Goal: Task Accomplishment & Management: Use online tool/utility

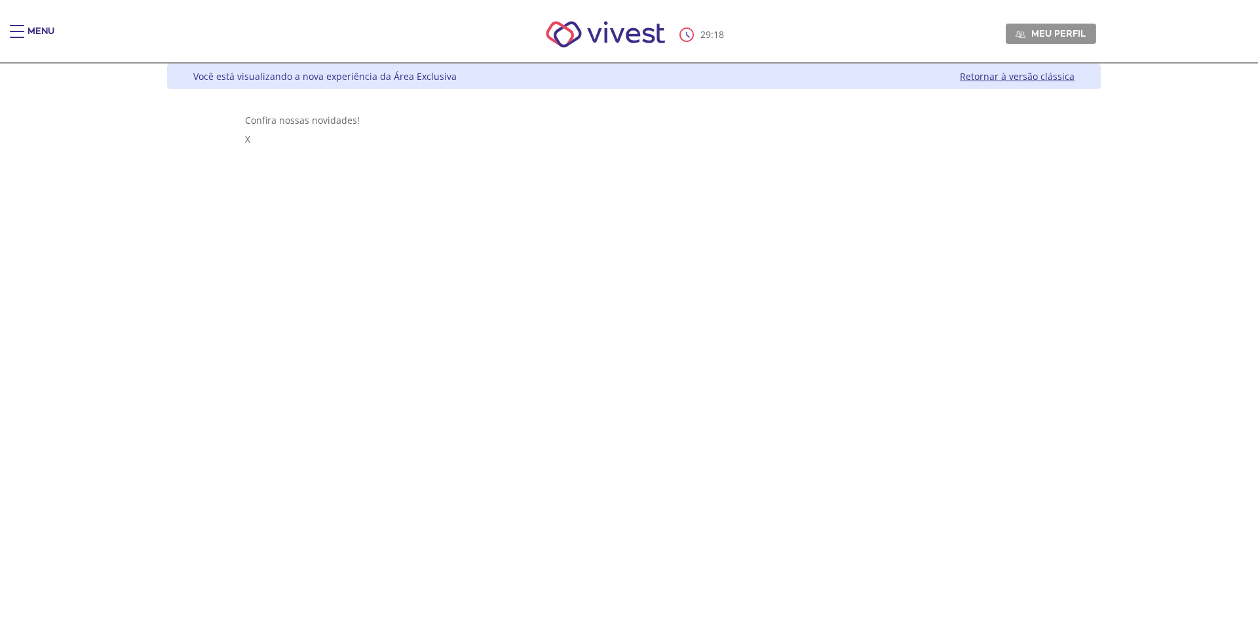
click at [932, 83] on div "Você está visualizando a nova experiência da Área Exclusiva Retornar à versão c…" at bounding box center [634, 77] width 934 height 26
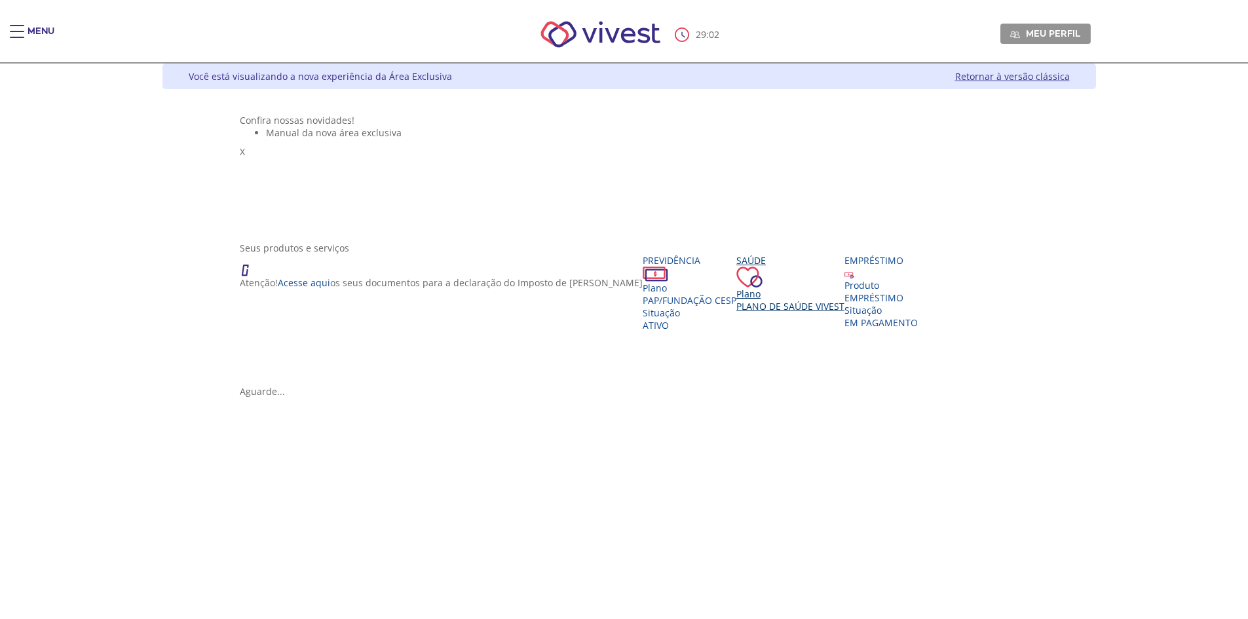
click at [736, 313] on span "Plano de Saúde VIVEST" at bounding box center [790, 306] width 108 height 12
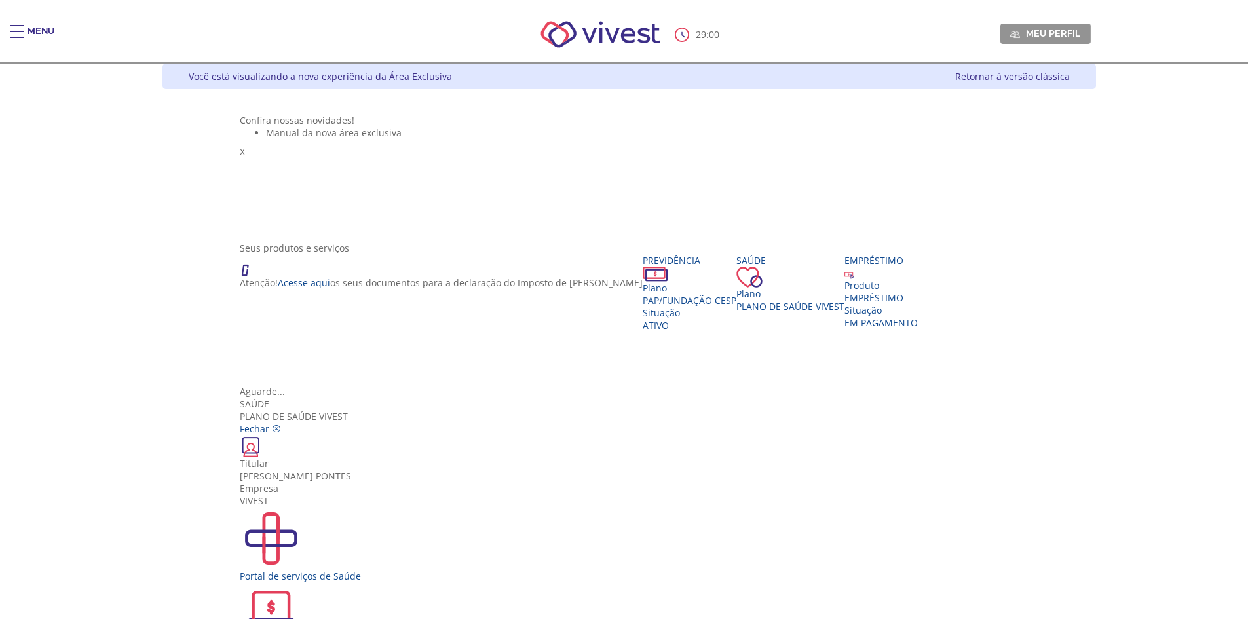
click at [303, 582] on img "Vivest" at bounding box center [271, 613] width 63 height 63
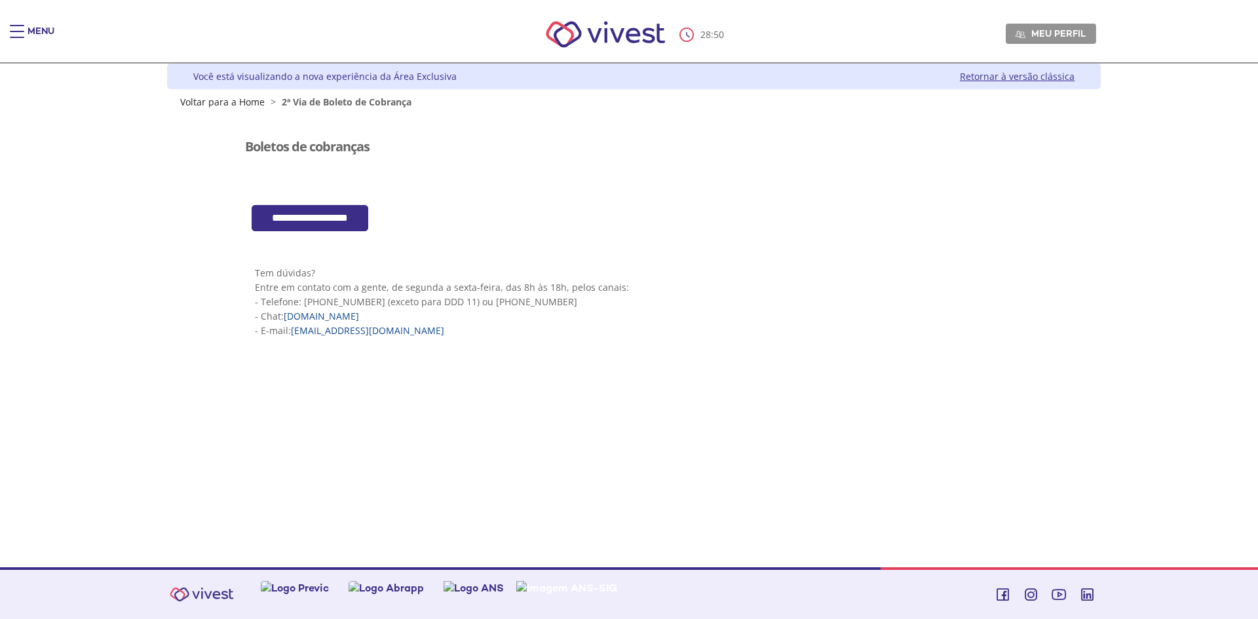
click at [353, 217] on input "**********" at bounding box center [310, 218] width 117 height 27
